Goal: Find specific page/section: Find specific page/section

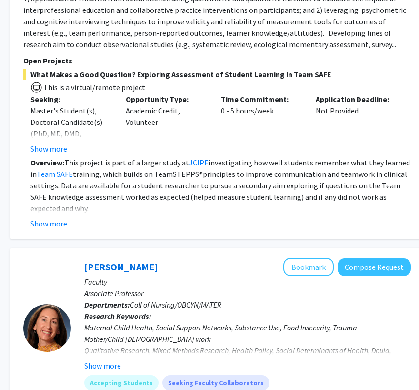
scroll to position [2795, 140]
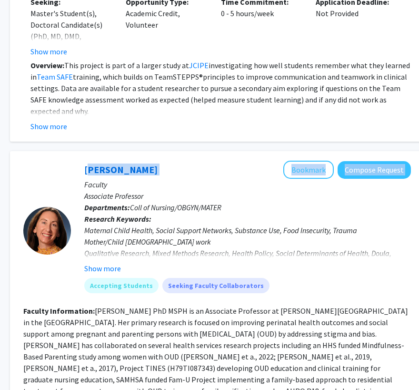
drag, startPoint x: 71, startPoint y: 148, endPoint x: 167, endPoint y: 151, distance: 95.8
click at [167, 160] on div "[PERSON_NAME] Bookmark Compose Request Faculty Associate Professor Departments:…" at bounding box center [241, 230] width 340 height 140
click at [170, 160] on div "[PERSON_NAME] Bookmark Compose Request" at bounding box center [247, 169] width 327 height 18
drag, startPoint x: 170, startPoint y: 144, endPoint x: 91, endPoint y: 146, distance: 79.1
click at [91, 160] on div "[PERSON_NAME] Bookmark Compose Request" at bounding box center [247, 169] width 327 height 18
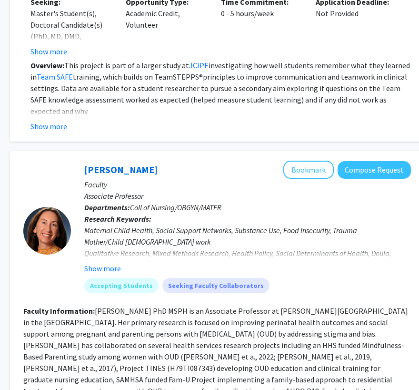
click at [72, 160] on div "[PERSON_NAME] Bookmark Compose Request Faculty Associate Professor Departments:…" at bounding box center [241, 230] width 340 height 140
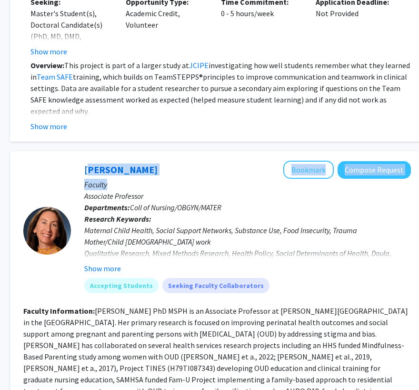
copy div "[PERSON_NAME] Bookmark Compose Request Faculty"
drag, startPoint x: 83, startPoint y: 146, endPoint x: 159, endPoint y: 150, distance: 75.8
click at [159, 160] on div "[PERSON_NAME] Bookmark Compose Request Faculty Associate Professor Departments:…" at bounding box center [241, 230] width 340 height 140
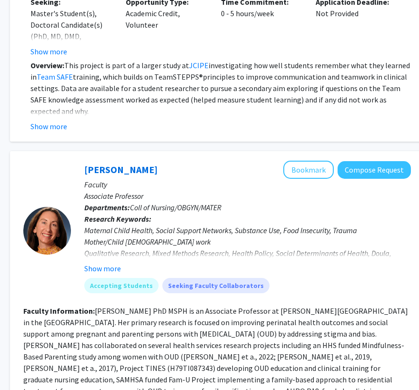
click at [218, 160] on div "[PERSON_NAME] Bookmark Compose Request" at bounding box center [247, 169] width 327 height 18
click at [195, 190] on p "Associate Professor" at bounding box center [247, 195] width 327 height 11
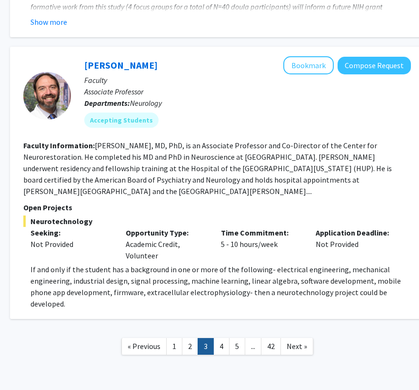
scroll to position [3284, 140]
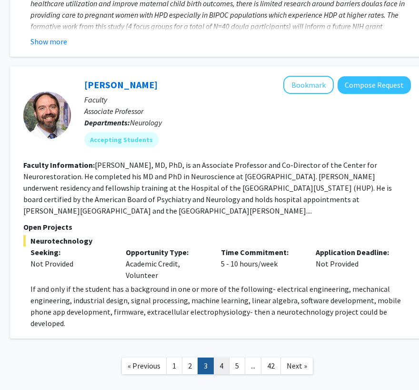
click at [217, 357] on link "4" at bounding box center [221, 365] width 16 height 17
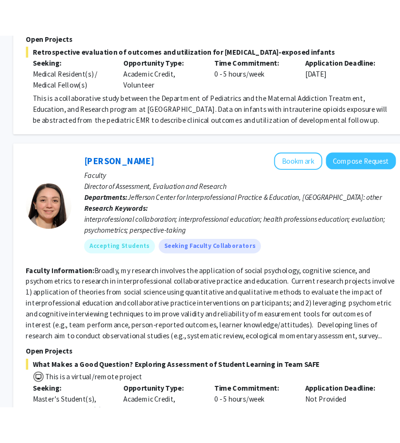
scroll to position [2462, 136]
